Goal: Complete application form

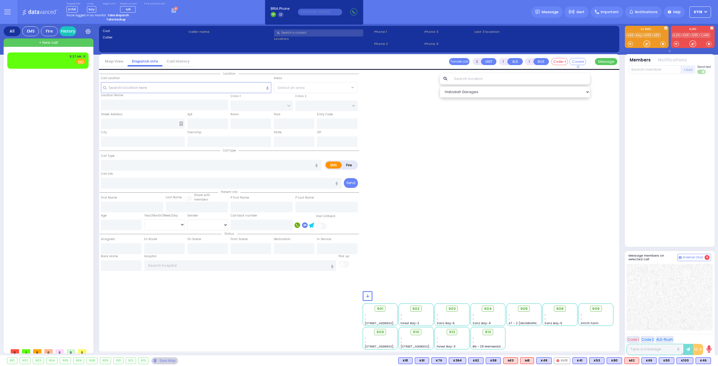
select select
radio input "true"
select select
type input "09:27"
type input "BAY - Forest Garage"
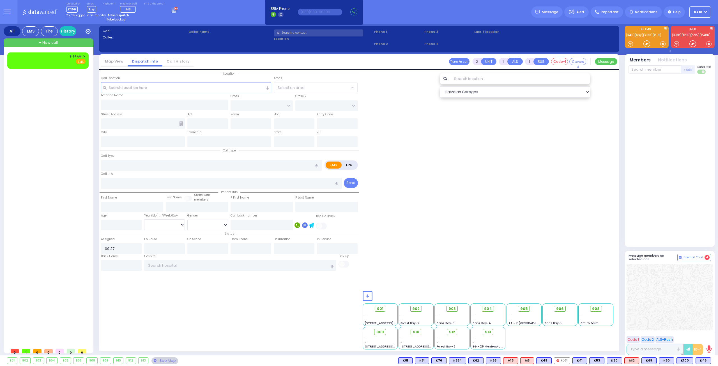
type input "SANZ COURT"
type input "HAYES COURT"
type input "[STREET_ADDRESS],"
type input "Monroe"
type input "[US_STATE]"
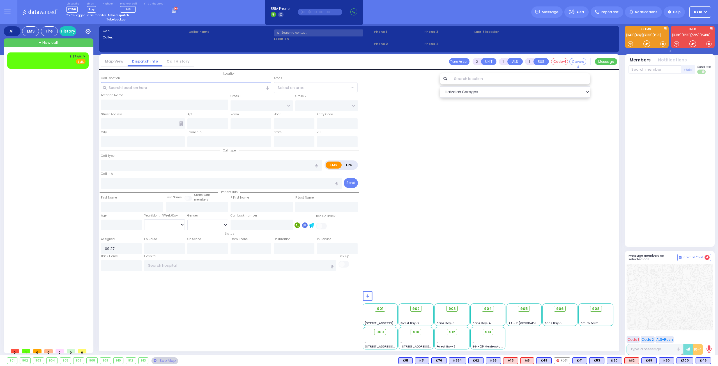
type input "10950"
type input "1"
type input "emer"
radio input "true"
select select
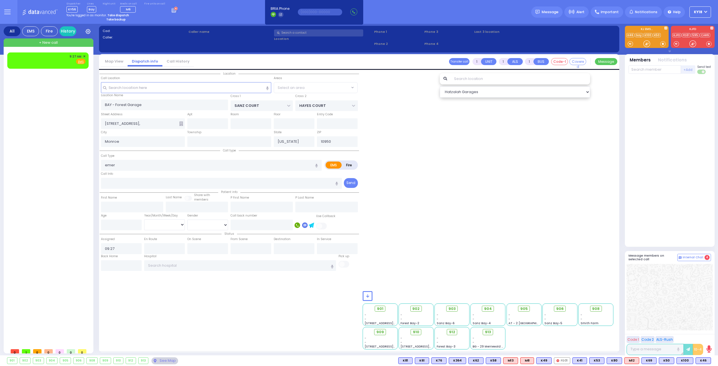
type input "Emergency Transport"
radio input "true"
select select
radio input "true"
select select
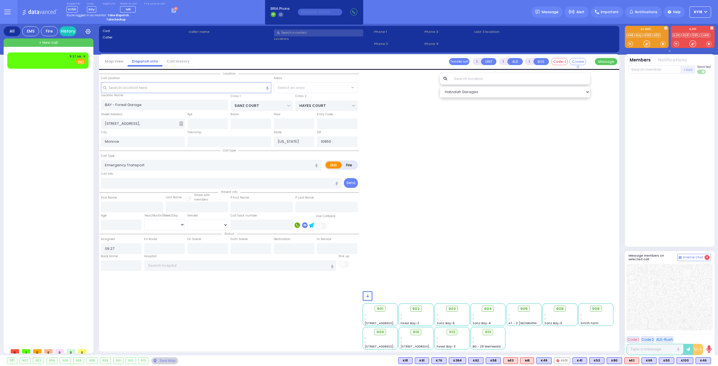
radio input "true"
select select
type input "09:27"
radio input "true"
select select
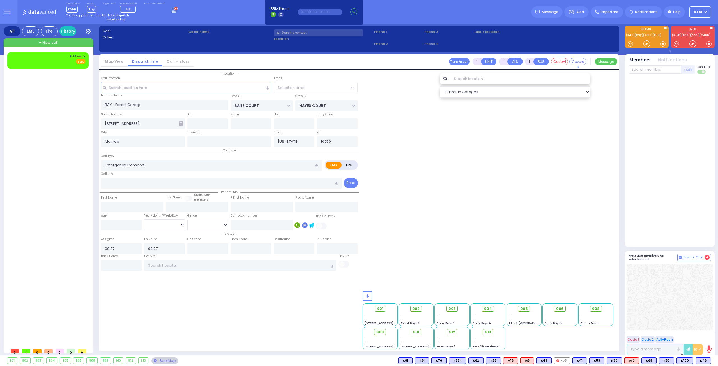
radio input "true"
select select
type input "[PERSON_NAME][GEOGRAPHIC_DATA]"
type input "[PERSON_NAME] DR"
type input "CARTER LN"
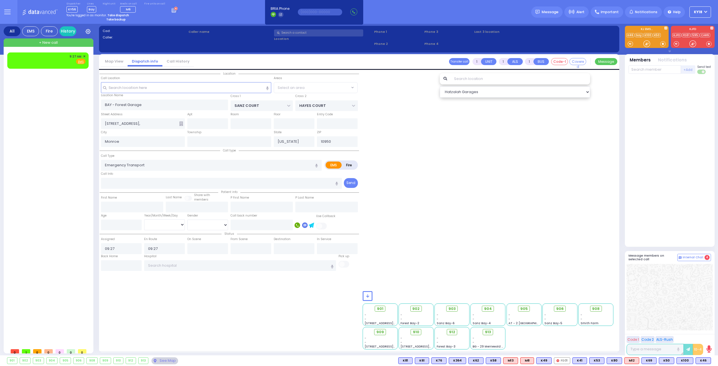
type input "[STREET_ADDRESS]"
type input "[PERSON_NAME]"
select select "SECTION 2"
select select "Hatzalah Garages"
